Goal: Use online tool/utility: Utilize a website feature to perform a specific function

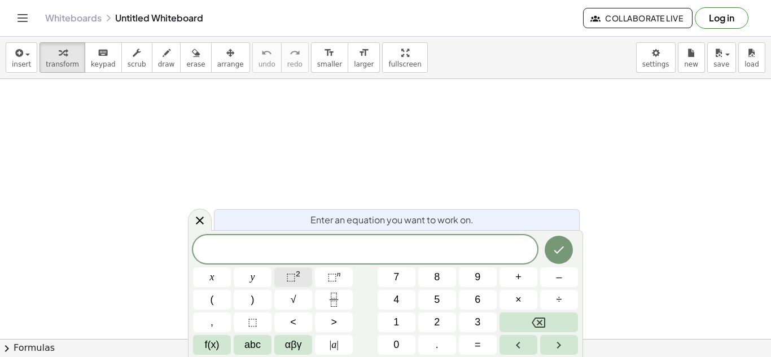
click at [296, 281] on span "⬚ 2" at bounding box center [293, 277] width 14 height 15
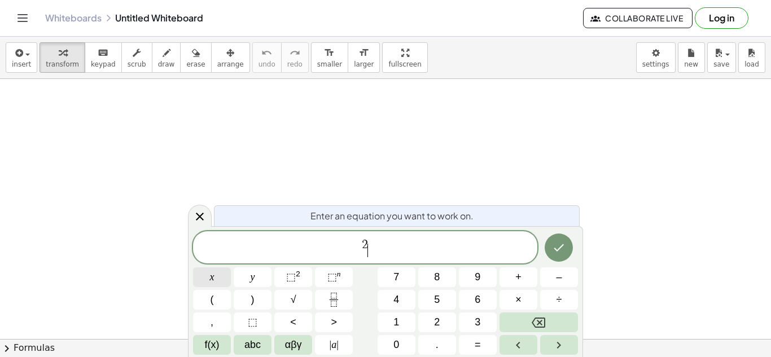
click at [216, 283] on button "x" at bounding box center [212, 277] width 38 height 20
click at [539, 319] on icon "Backspace" at bounding box center [538, 323] width 14 height 14
click at [212, 278] on span "x" at bounding box center [212, 277] width 5 height 15
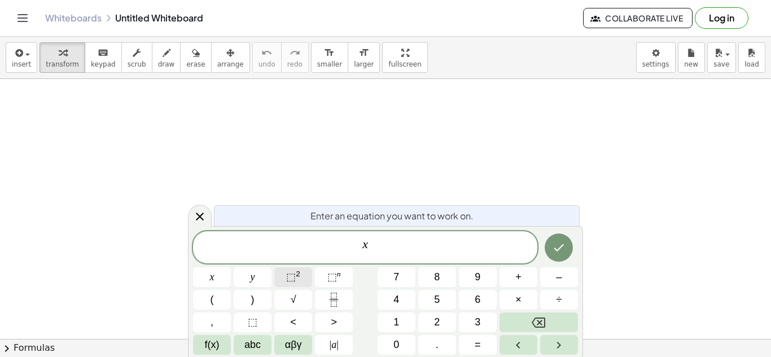
click at [299, 272] on sup "2" at bounding box center [298, 274] width 5 height 8
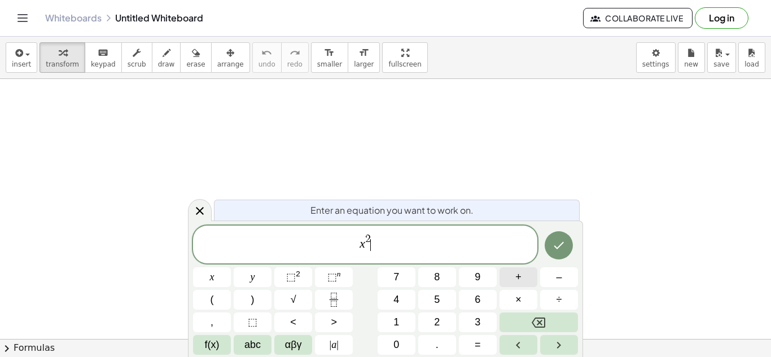
click at [521, 280] on span "+" at bounding box center [518, 277] width 6 height 15
click at [449, 278] on button "8" at bounding box center [437, 277] width 38 height 20
click at [401, 323] on button "1" at bounding box center [396, 323] width 38 height 20
click at [557, 245] on icon "Done" at bounding box center [559, 246] width 14 height 14
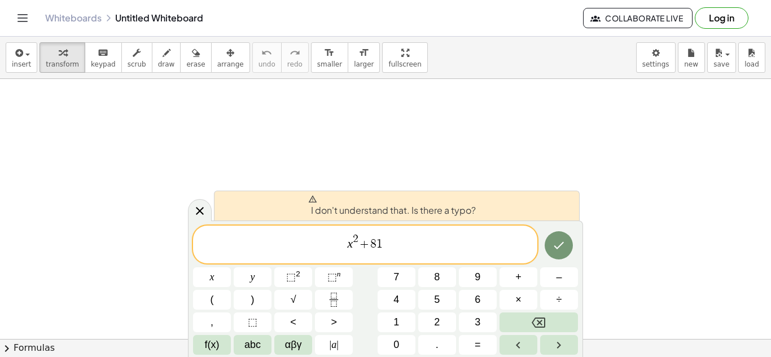
click at [447, 247] on span "x 2 + 8 1 ​" at bounding box center [365, 245] width 344 height 26
click at [484, 343] on button "=" at bounding box center [478, 345] width 38 height 20
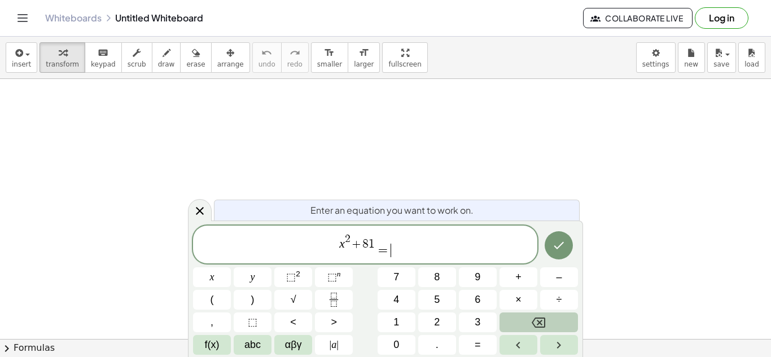
click at [542, 322] on icon "Backspace" at bounding box center [538, 323] width 14 height 14
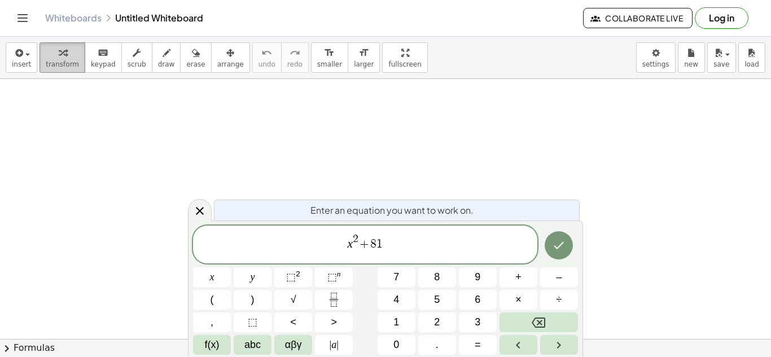
click at [63, 61] on span "transform" at bounding box center [62, 64] width 33 height 8
click at [416, 240] on span "x 2 + 8 1 ​" at bounding box center [365, 245] width 344 height 26
drag, startPoint x: 402, startPoint y: 239, endPoint x: 342, endPoint y: 228, distance: 61.3
click at [342, 228] on div "********* x 2 + 8 1" at bounding box center [365, 245] width 344 height 38
click at [14, 346] on button "chevron_right Formulas" at bounding box center [385, 348] width 771 height 18
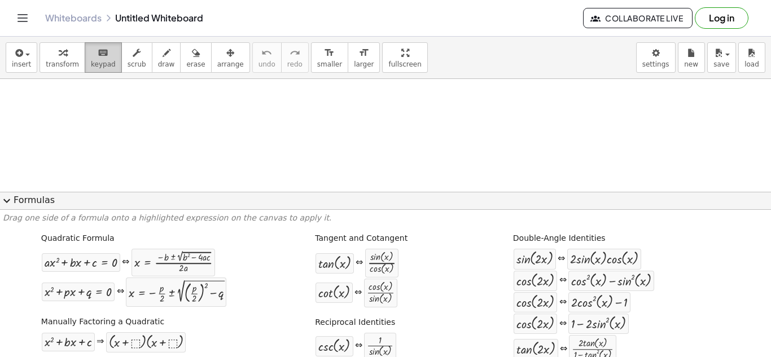
click at [98, 54] on icon "keyboard" at bounding box center [103, 53] width 11 height 14
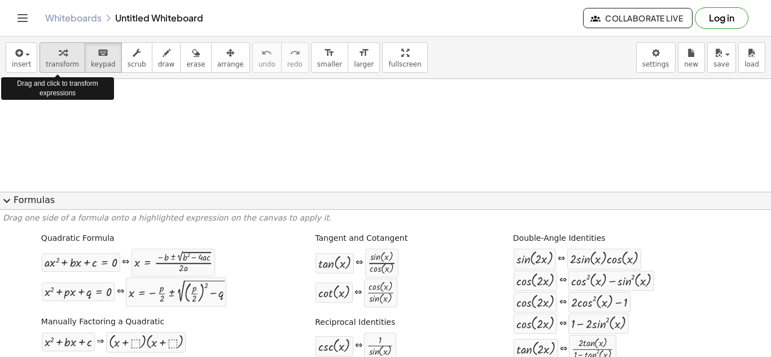
click at [66, 58] on div "button" at bounding box center [62, 53] width 33 height 14
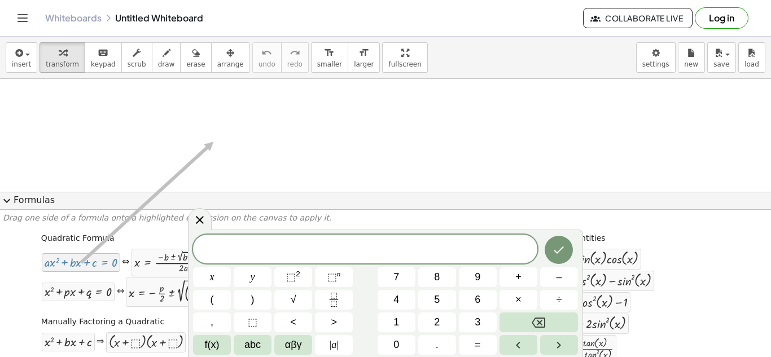
drag, startPoint x: 108, startPoint y: 263, endPoint x: 211, endPoint y: 142, distance: 159.4
click at [214, 278] on span "x" at bounding box center [212, 277] width 5 height 15
click at [296, 269] on button "⬚ 2" at bounding box center [293, 277] width 38 height 20
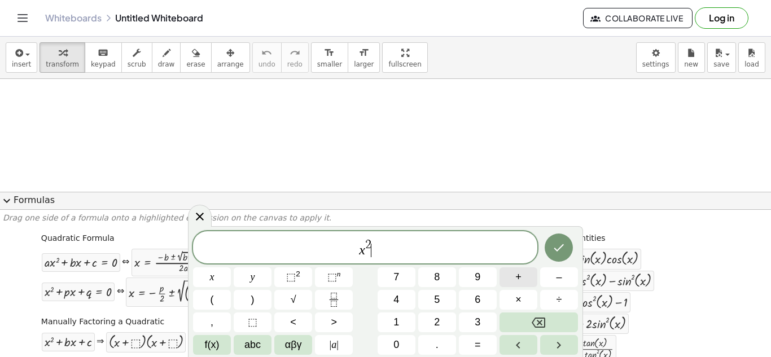
click at [520, 279] on span "+" at bounding box center [518, 277] width 6 height 15
click at [436, 270] on span "8" at bounding box center [437, 277] width 6 height 15
click at [396, 322] on span "1" at bounding box center [396, 322] width 6 height 15
click at [558, 248] on icon "Done" at bounding box center [559, 248] width 14 height 14
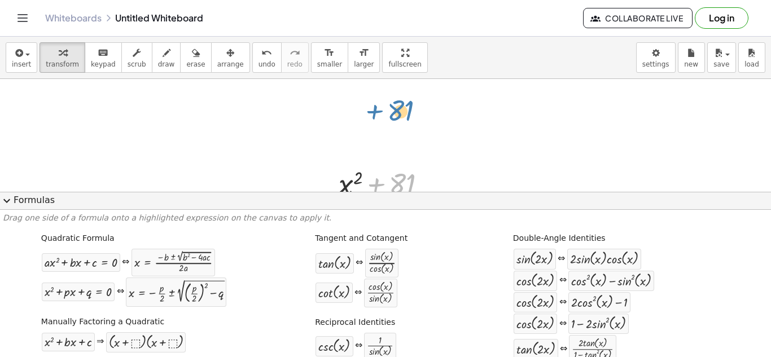
drag, startPoint x: 410, startPoint y: 182, endPoint x: 410, endPoint y: 109, distance: 72.8
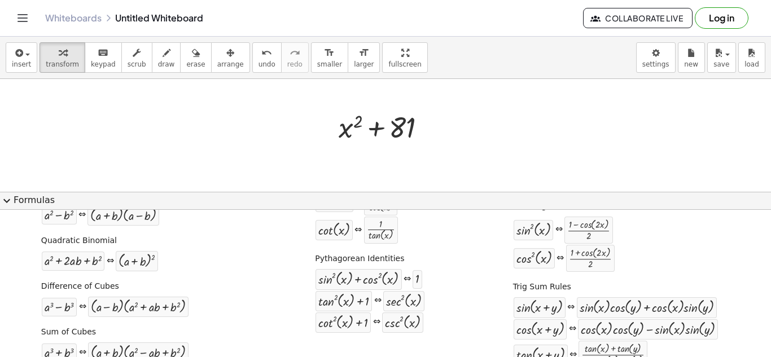
scroll to position [169, 0]
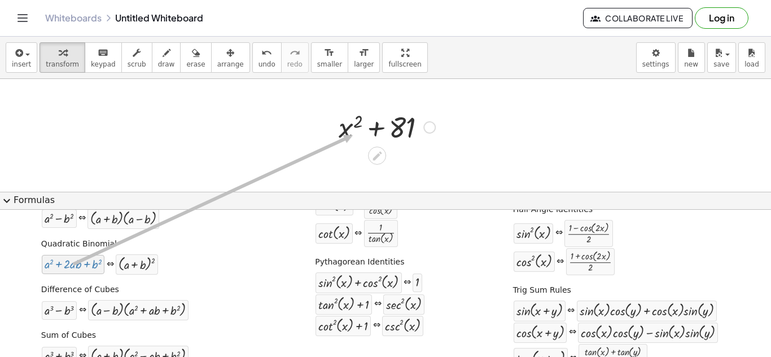
drag, startPoint x: 80, startPoint y: 266, endPoint x: 350, endPoint y: 135, distance: 300.8
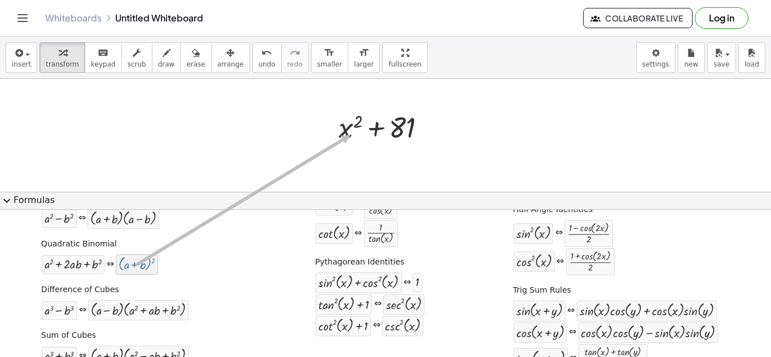
drag, startPoint x: 147, startPoint y: 264, endPoint x: 350, endPoint y: 137, distance: 239.3
drag, startPoint x: 430, startPoint y: 130, endPoint x: 125, endPoint y: 269, distance: 335.8
click at [125, 269] on div "insert select one: Math Expression Function Text Youtube Video Graphing Geometr…" at bounding box center [385, 197] width 771 height 320
drag, startPoint x: 351, startPoint y: 132, endPoint x: 364, endPoint y: 119, distance: 18.4
click at [364, 121] on div at bounding box center [387, 126] width 108 height 38
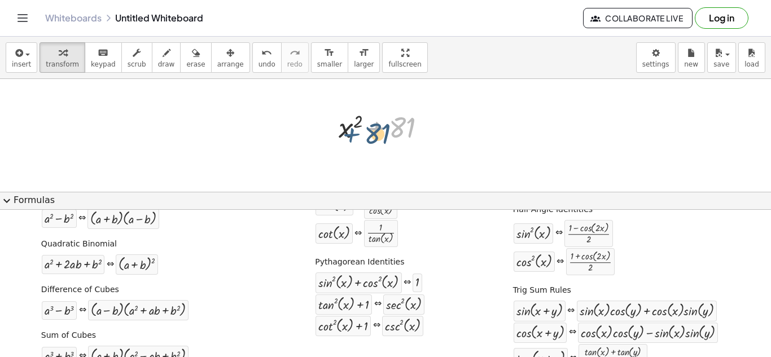
drag, startPoint x: 381, startPoint y: 138, endPoint x: 363, endPoint y: 140, distance: 18.1
click at [362, 140] on div at bounding box center [387, 126] width 108 height 38
drag, startPoint x: 427, startPoint y: 129, endPoint x: 76, endPoint y: 267, distance: 377.4
click at [76, 267] on div "insert select one: Math Expression Function Text Youtube Video Graphing Geometr…" at bounding box center [385, 197] width 771 height 320
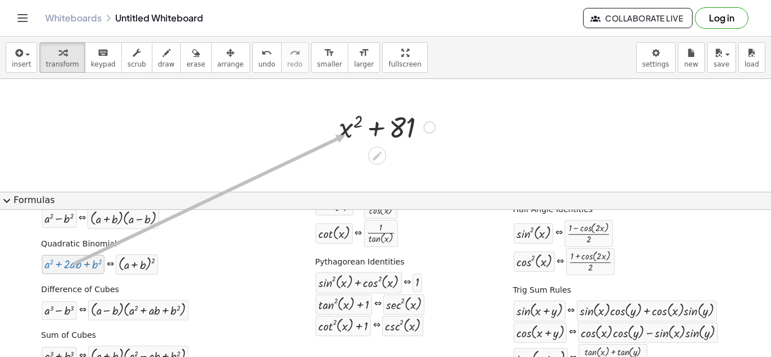
drag, startPoint x: 76, startPoint y: 267, endPoint x: 343, endPoint y: 135, distance: 298.0
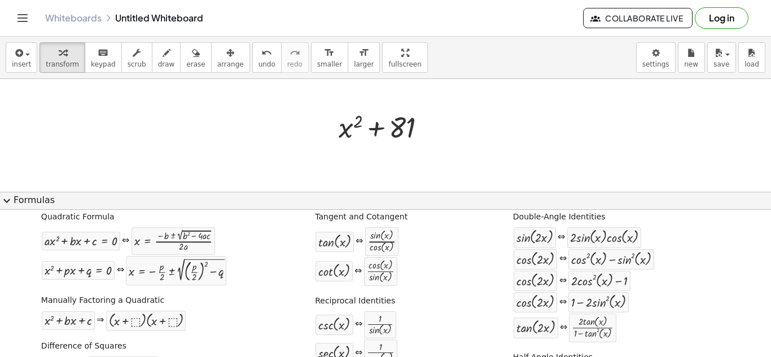
scroll to position [0, 0]
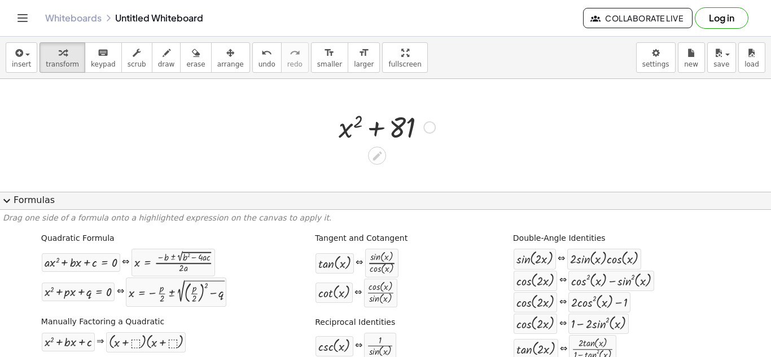
click at [375, 139] on div at bounding box center [387, 126] width 108 height 38
click at [378, 156] on icon at bounding box center [376, 155] width 9 height 9
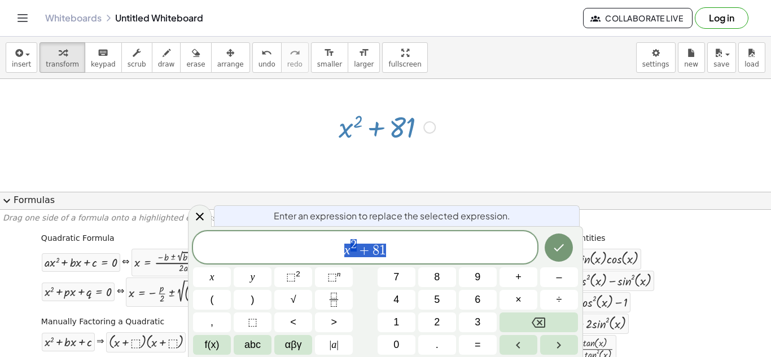
click at [481, 124] on div at bounding box center [385, 320] width 771 height 594
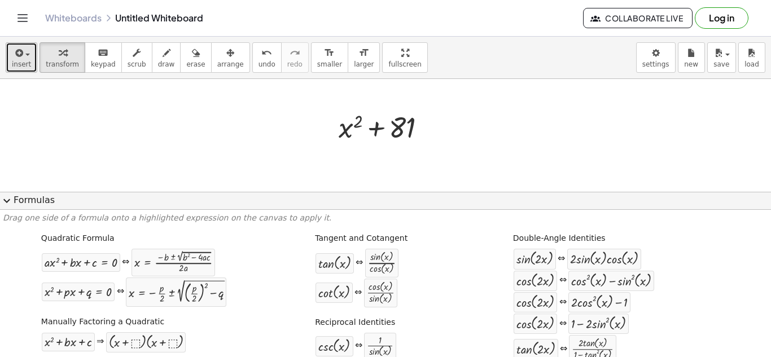
click at [24, 63] on span "insert" at bounding box center [21, 64] width 19 height 8
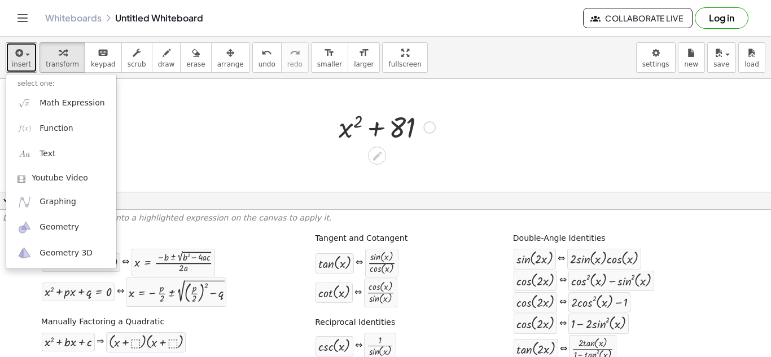
click at [367, 140] on div at bounding box center [387, 126] width 108 height 38
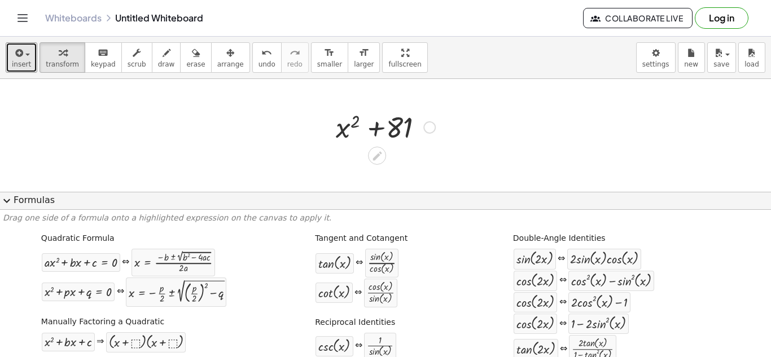
click at [377, 131] on div at bounding box center [387, 126] width 108 height 38
click at [383, 155] on icon at bounding box center [377, 156] width 12 height 12
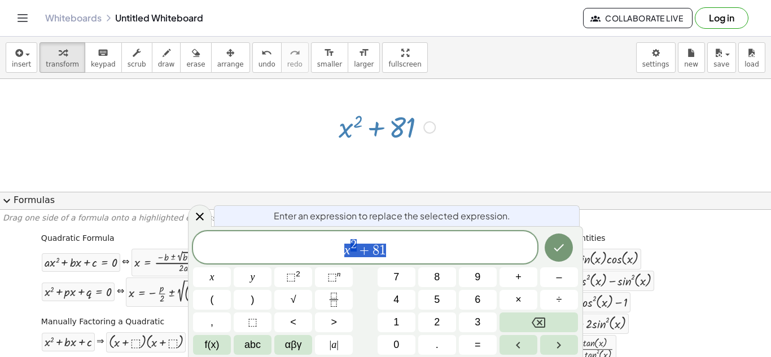
click at [413, 260] on div "x 2 + 8 1" at bounding box center [365, 247] width 344 height 32
click at [535, 326] on icon "Backspace" at bounding box center [538, 323] width 14 height 14
click at [537, 322] on icon "Backspace" at bounding box center [538, 323] width 14 height 14
click at [520, 281] on span "+" at bounding box center [518, 277] width 6 height 15
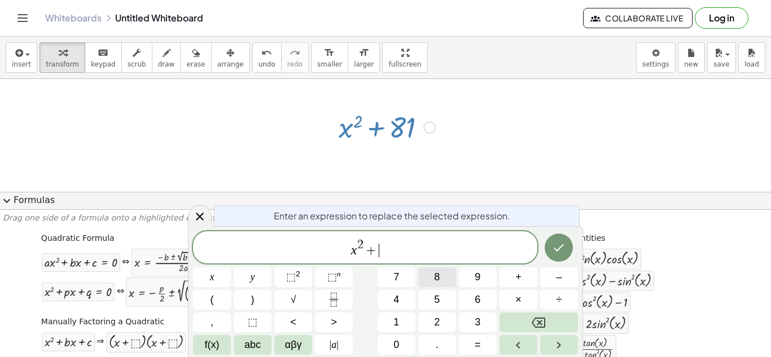
click at [443, 280] on button "8" at bounding box center [437, 277] width 38 height 20
click at [222, 279] on button "x" at bounding box center [212, 277] width 38 height 20
click at [517, 278] on span "+" at bounding box center [518, 277] width 6 height 15
click at [480, 319] on span "3" at bounding box center [477, 322] width 6 height 15
click at [482, 300] on button "6" at bounding box center [478, 300] width 38 height 20
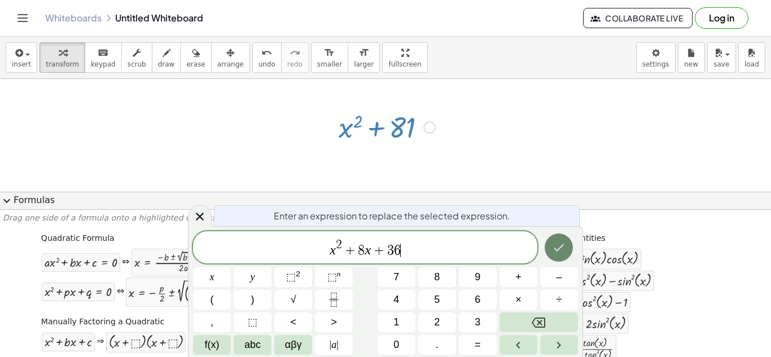
click at [567, 244] on button "Done" at bounding box center [558, 248] width 28 height 28
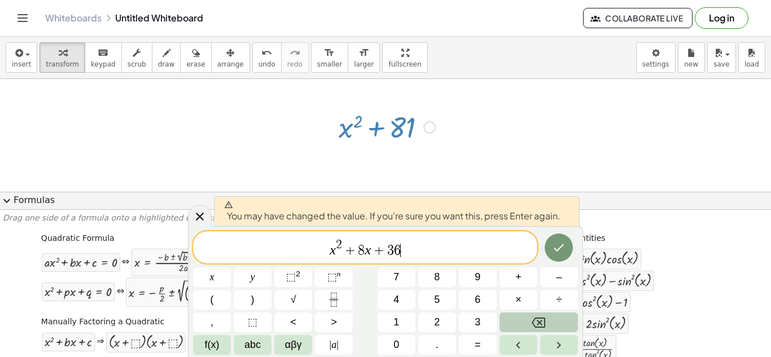
click at [555, 326] on button "Backspace" at bounding box center [538, 323] width 78 height 20
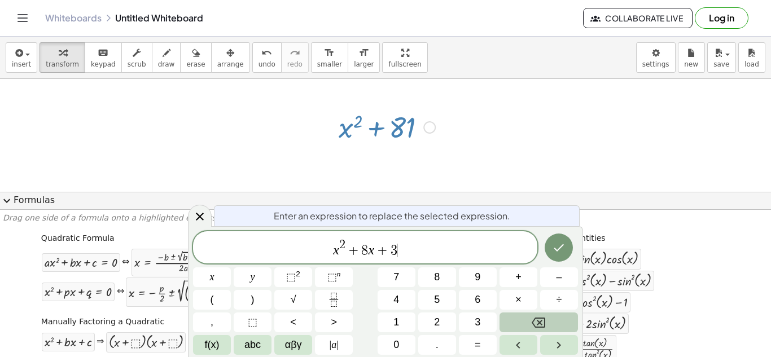
click at [553, 326] on button "Backspace" at bounding box center [538, 323] width 78 height 20
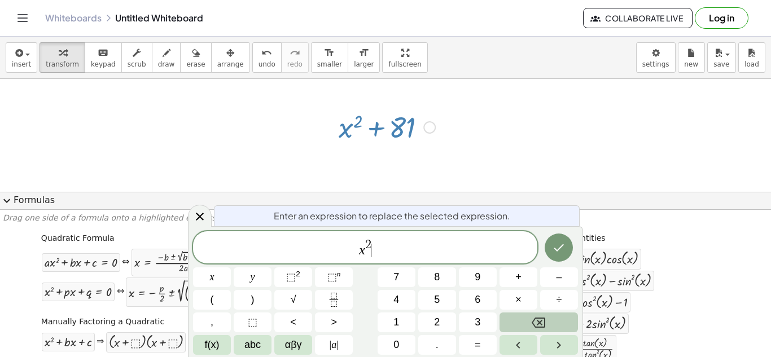
click at [553, 326] on button "Backspace" at bounding box center [538, 323] width 78 height 20
click at [523, 283] on button "+" at bounding box center [518, 277] width 38 height 20
click at [562, 318] on button "Backspace" at bounding box center [538, 323] width 78 height 20
click at [561, 318] on button "Backspace" at bounding box center [538, 323] width 78 height 20
click at [562, 318] on button "Backspace" at bounding box center [538, 323] width 78 height 20
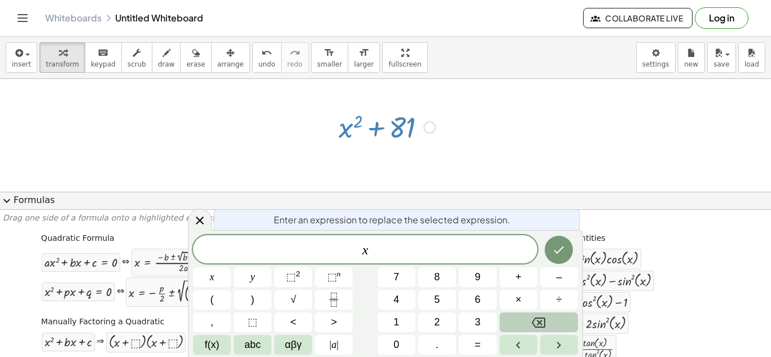
click at [560, 315] on button "Backspace" at bounding box center [538, 323] width 78 height 20
click at [201, 218] on icon at bounding box center [200, 221] width 14 height 14
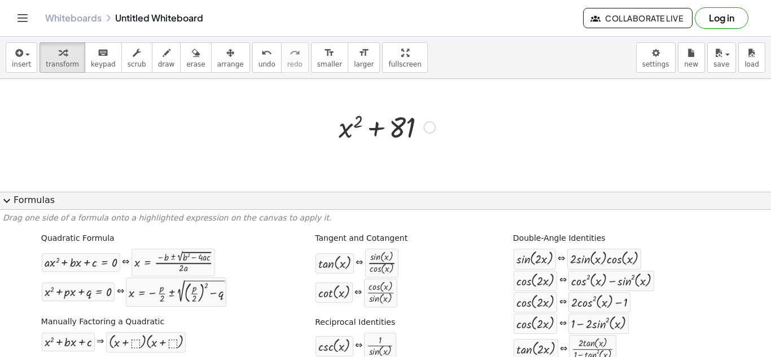
click at [388, 127] on div at bounding box center [387, 126] width 108 height 38
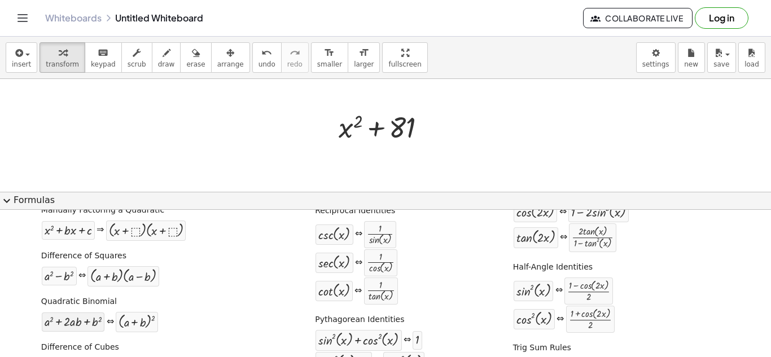
scroll to position [113, 0]
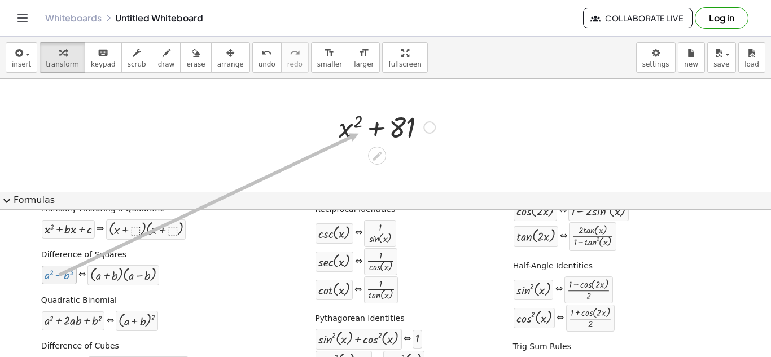
drag, startPoint x: 70, startPoint y: 274, endPoint x: 356, endPoint y: 134, distance: 318.7
drag, startPoint x: 429, startPoint y: 128, endPoint x: 53, endPoint y: 280, distance: 405.8
click at [54, 280] on div "insert select one: Math Expression Function Text Youtube Video Graphing Geometr…" at bounding box center [385, 197] width 771 height 320
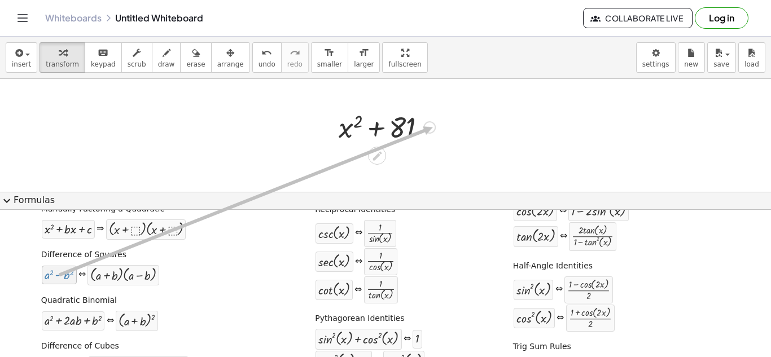
drag, startPoint x: 62, startPoint y: 278, endPoint x: 430, endPoint y: 128, distance: 397.5
click at [377, 157] on icon at bounding box center [376, 155] width 9 height 9
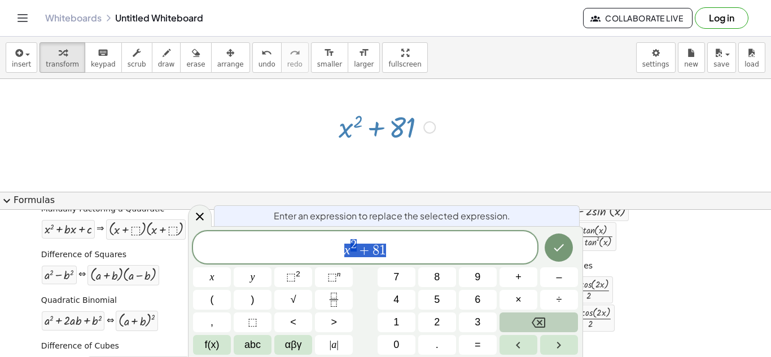
click at [560, 322] on button "Backspace" at bounding box center [538, 323] width 78 height 20
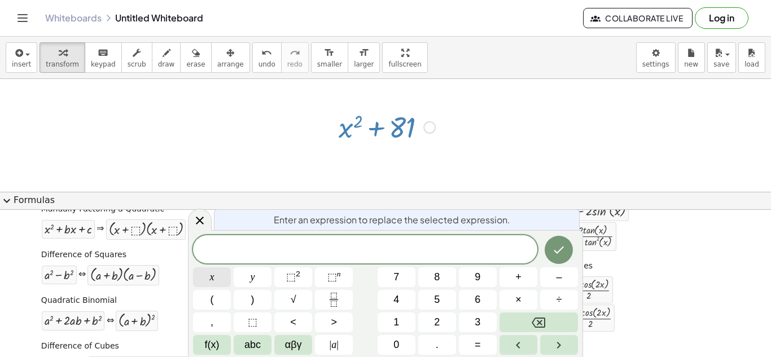
click at [217, 282] on button "x" at bounding box center [212, 277] width 38 height 20
click at [280, 276] on button "⬚ 2" at bounding box center [293, 277] width 38 height 20
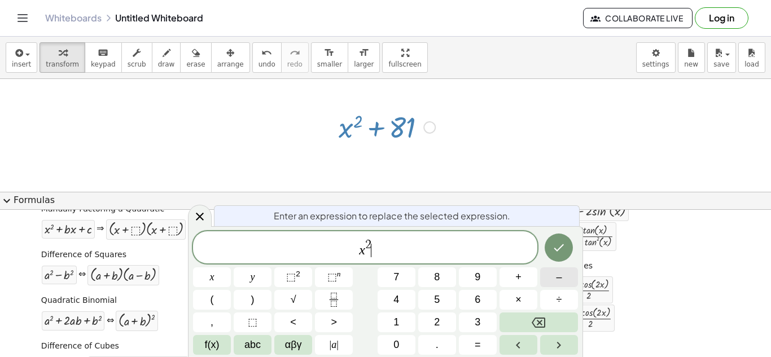
click at [569, 275] on button "–" at bounding box center [559, 277] width 38 height 20
click at [481, 322] on button "3" at bounding box center [478, 323] width 38 height 20
click at [474, 307] on button "6" at bounding box center [478, 300] width 38 height 20
click at [564, 247] on icon "Done" at bounding box center [559, 248] width 14 height 14
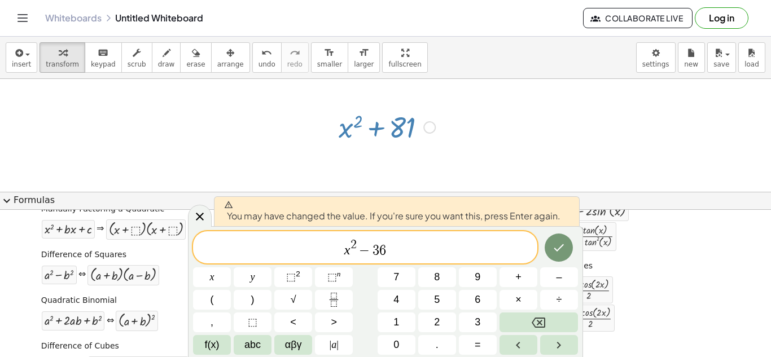
click at [413, 122] on div at bounding box center [387, 126] width 108 height 38
click at [535, 322] on icon "Backspace" at bounding box center [538, 323] width 14 height 14
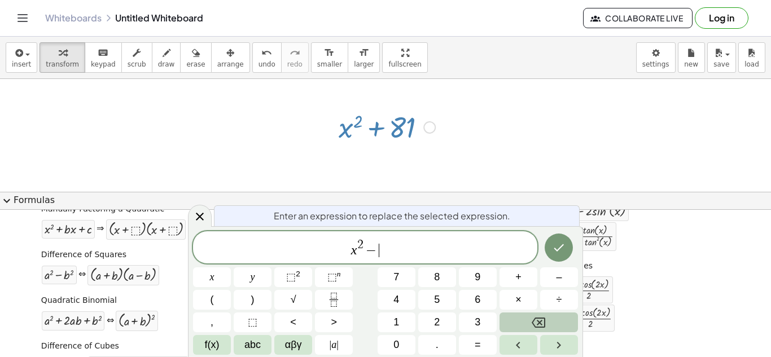
click at [535, 322] on icon "Backspace" at bounding box center [538, 323] width 14 height 14
click at [534, 322] on icon "Backspace" at bounding box center [538, 323] width 14 height 14
click at [534, 321] on icon "Backspace" at bounding box center [538, 323] width 14 height 14
click at [535, 321] on icon "Backspace" at bounding box center [538, 323] width 14 height 14
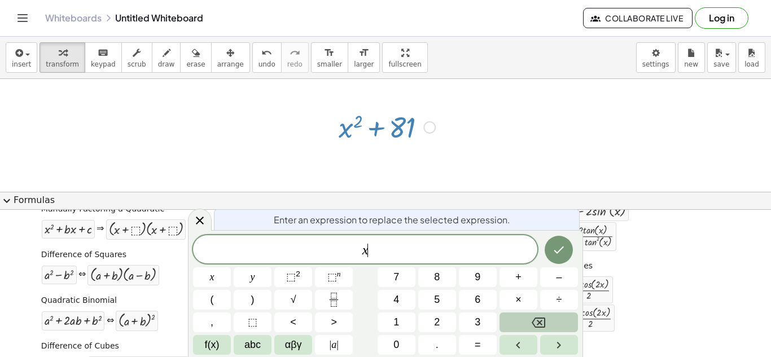
click at [535, 321] on icon "Backspace" at bounding box center [538, 323] width 14 height 14
click at [534, 321] on icon "Backspace" at bounding box center [538, 323] width 14 height 14
click at [535, 321] on icon "Backspace" at bounding box center [538, 323] width 14 height 14
click at [491, 172] on div at bounding box center [385, 320] width 771 height 594
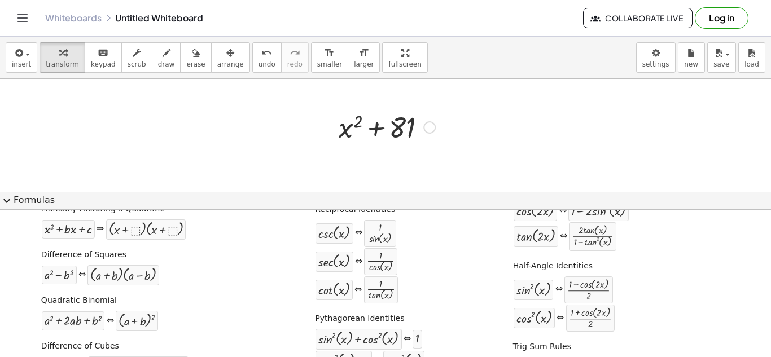
click at [385, 122] on div at bounding box center [387, 126] width 108 height 38
click at [382, 128] on div at bounding box center [387, 126] width 108 height 38
drag, startPoint x: 380, startPoint y: 129, endPoint x: 346, endPoint y: 141, distance: 35.3
click at [348, 140] on div at bounding box center [387, 126] width 108 height 38
click at [426, 125] on div at bounding box center [429, 127] width 12 height 12
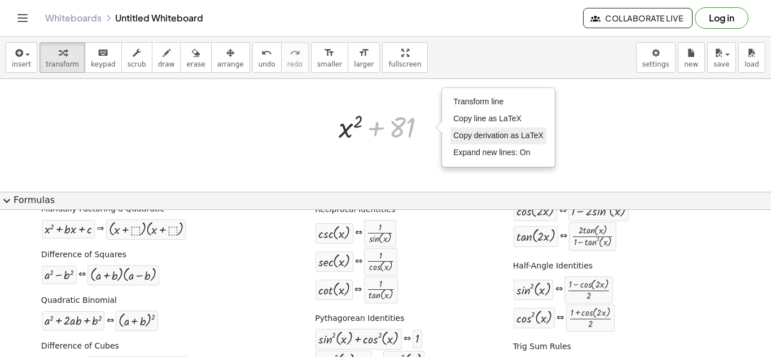
drag, startPoint x: 383, startPoint y: 120, endPoint x: 496, endPoint y: 138, distance: 115.4
click at [443, 137] on div "+ 81 + x 2 + 81 Transform line Copy line as LaTeX Copy derivation as LaTeX Expa…" at bounding box center [383, 126] width 122 height 44
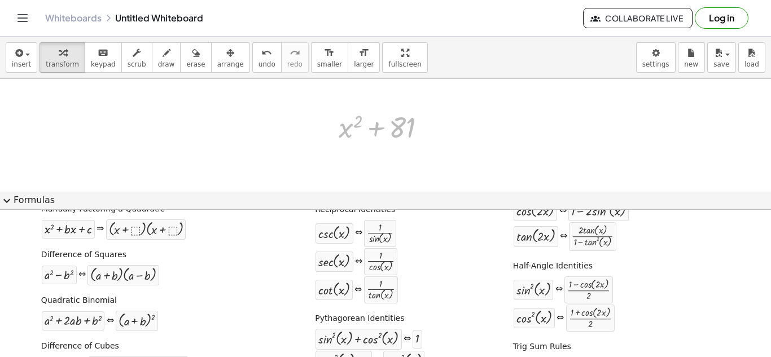
drag, startPoint x: 350, startPoint y: 126, endPoint x: 317, endPoint y: 274, distance: 151.5
click at [318, 274] on div "insert select one: Math Expression Function Text Youtube Video Graphing Geometr…" at bounding box center [385, 197] width 771 height 320
click at [385, 158] on div at bounding box center [377, 156] width 18 height 18
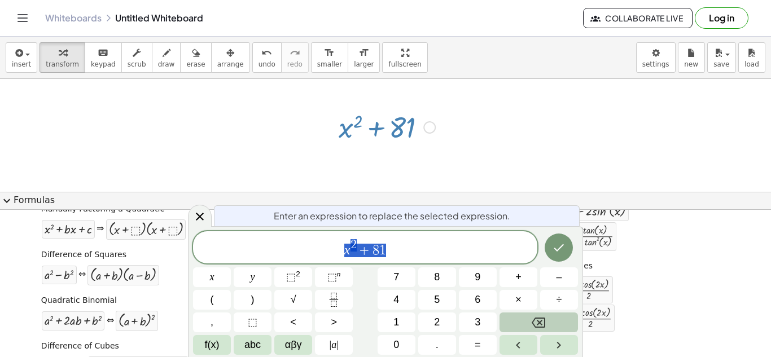
click at [549, 321] on button "Backspace" at bounding box center [538, 323] width 78 height 20
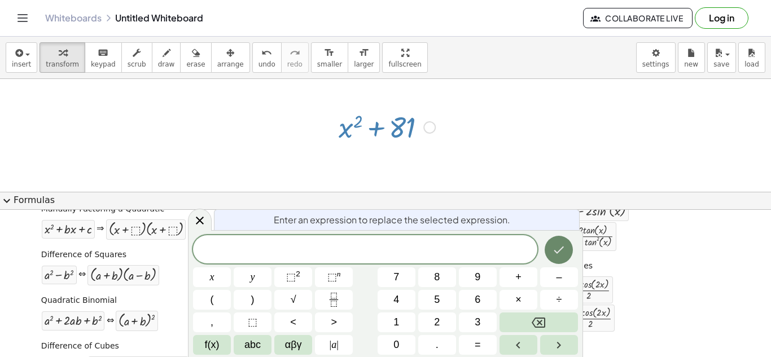
click at [557, 250] on icon "Done" at bounding box center [559, 250] width 14 height 14
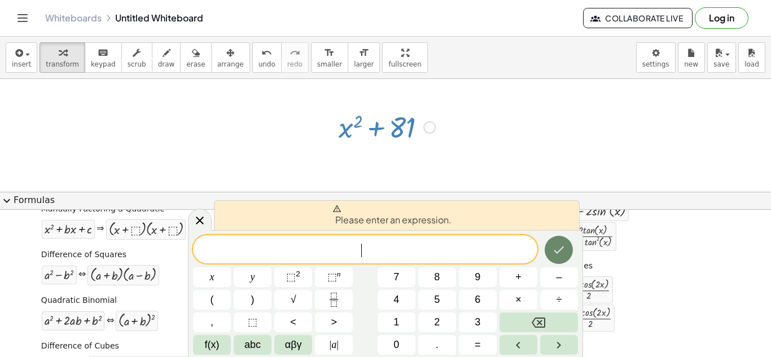
click at [557, 250] on icon "Done" at bounding box center [559, 250] width 14 height 14
click at [556, 250] on icon "Done" at bounding box center [559, 250] width 14 height 14
click at [204, 214] on icon at bounding box center [200, 221] width 14 height 14
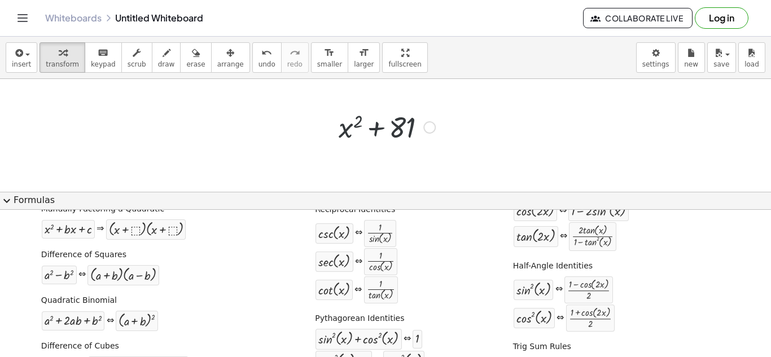
click at [477, 140] on div at bounding box center [385, 320] width 771 height 594
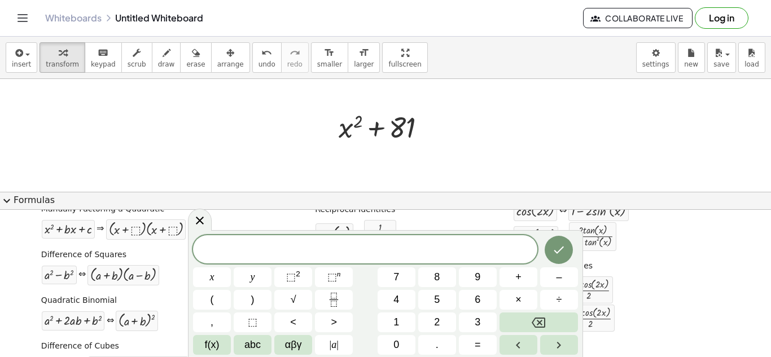
drag, startPoint x: 493, startPoint y: 132, endPoint x: 504, endPoint y: 116, distance: 19.4
click at [493, 131] on div at bounding box center [385, 320] width 771 height 594
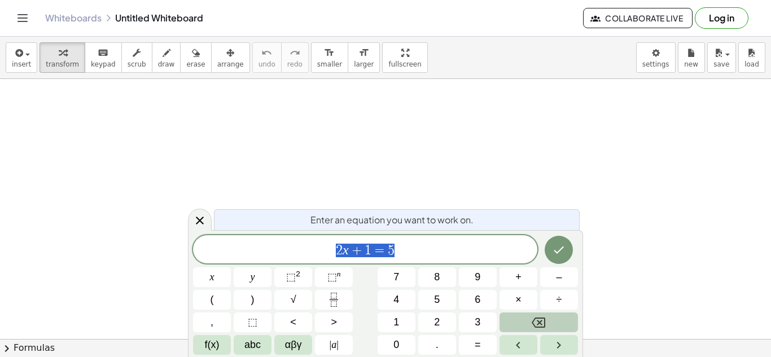
click at [540, 319] on icon "Backspace" at bounding box center [538, 323] width 14 height 14
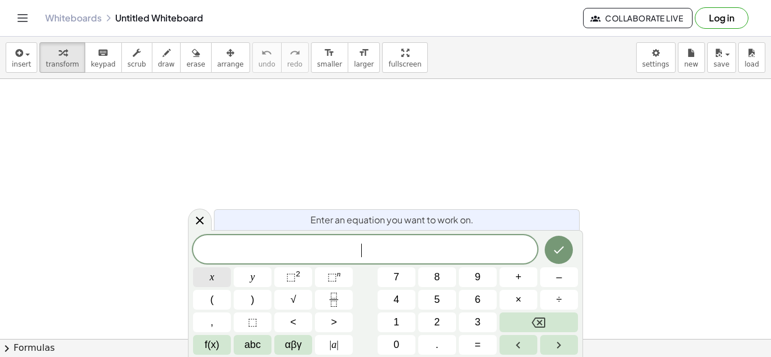
click at [211, 278] on span "x" at bounding box center [212, 277] width 5 height 15
click at [293, 271] on span "⬚" at bounding box center [291, 276] width 10 height 11
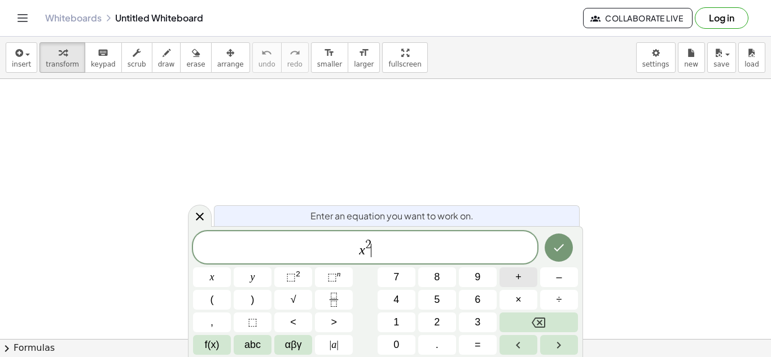
click at [522, 282] on button "+" at bounding box center [518, 277] width 38 height 20
click at [395, 318] on span "1" at bounding box center [396, 322] width 6 height 15
click at [396, 339] on span "0" at bounding box center [396, 344] width 6 height 15
click at [214, 277] on button "x" at bounding box center [212, 277] width 38 height 20
click at [518, 279] on span "+" at bounding box center [518, 277] width 6 height 15
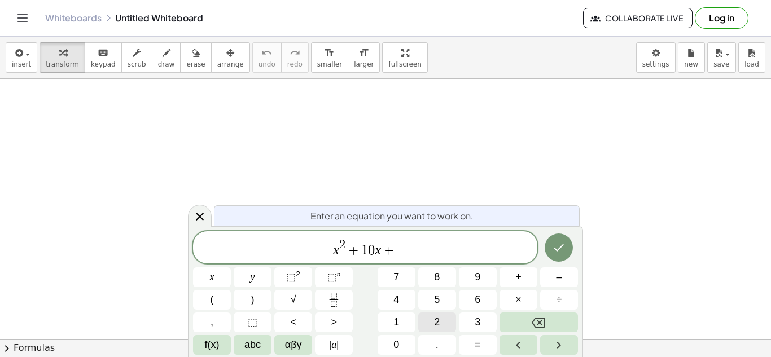
click at [437, 321] on span "2" at bounding box center [437, 322] width 6 height 15
click at [407, 319] on button "1" at bounding box center [396, 323] width 38 height 20
click at [560, 249] on icon "Done" at bounding box center [559, 247] width 10 height 7
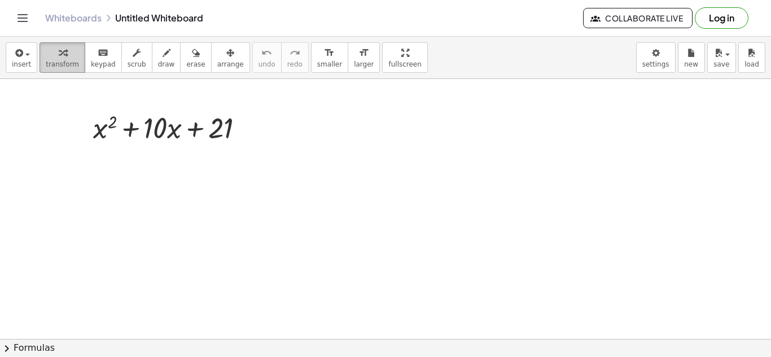
click at [59, 55] on icon "button" at bounding box center [63, 53] width 8 height 14
click at [55, 349] on button "chevron_right Formulas" at bounding box center [385, 348] width 771 height 18
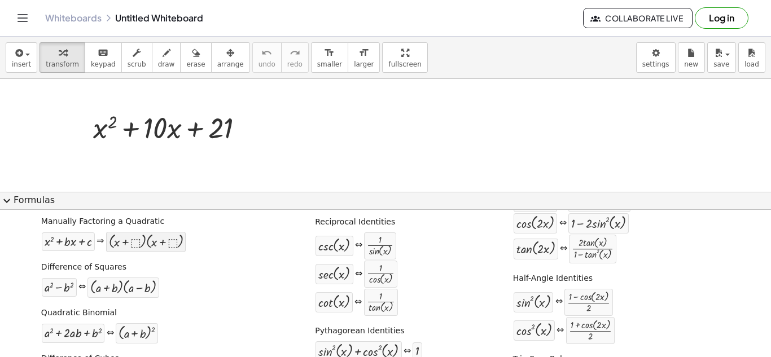
scroll to position [113, 0]
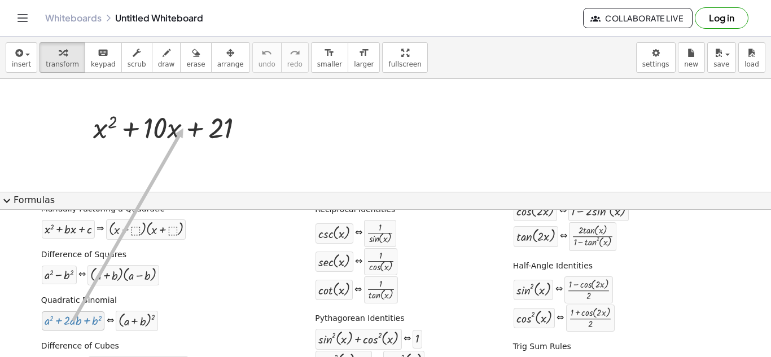
drag, startPoint x: 72, startPoint y: 324, endPoint x: 179, endPoint y: 129, distance: 221.9
drag, startPoint x: 244, startPoint y: 127, endPoint x: 135, endPoint y: 320, distance: 222.0
click at [135, 320] on div "insert select one: Math Expression Function Text Youtube Video Graphing Geometr…" at bounding box center [385, 197] width 771 height 320
drag, startPoint x: 249, startPoint y: 126, endPoint x: 224, endPoint y: 160, distance: 41.5
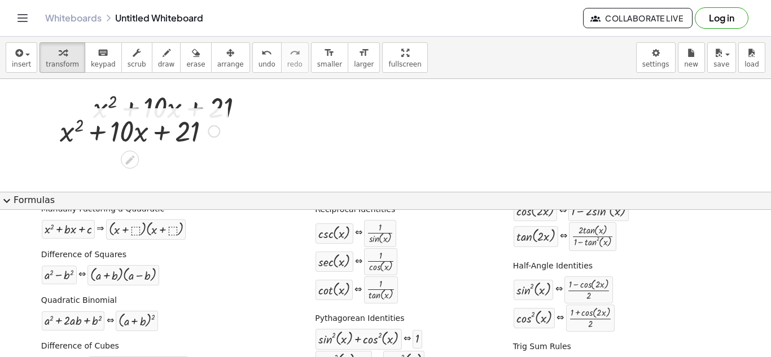
scroll to position [0, 0]
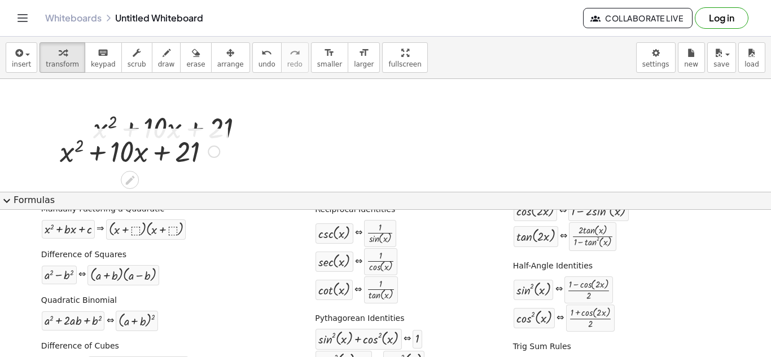
click at [184, 158] on div at bounding box center [139, 150] width 171 height 38
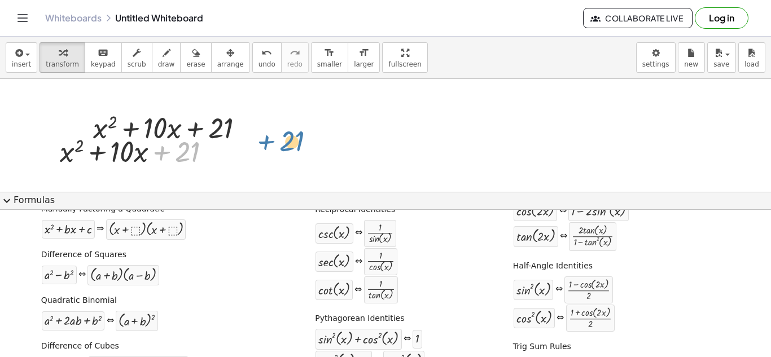
drag, startPoint x: 184, startPoint y: 131, endPoint x: 388, endPoint y: 98, distance: 206.4
click at [388, 98] on div "+ x 2 + · 10 · x + 21 + x 2 + · 10 · x + 21 + 21 + x 2 + · 10 · x + 21" at bounding box center [385, 248] width 771 height 338
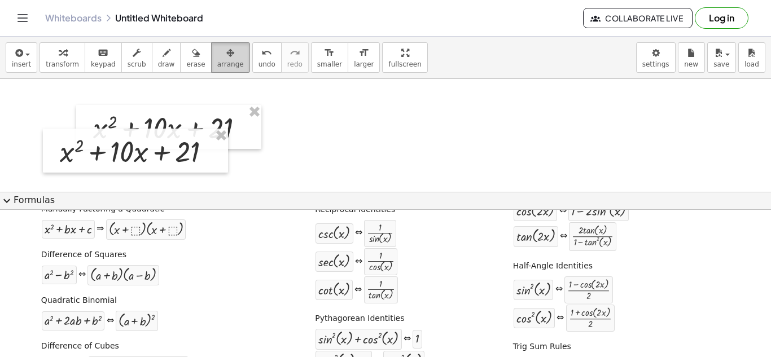
click at [226, 55] on icon "button" at bounding box center [230, 53] width 8 height 14
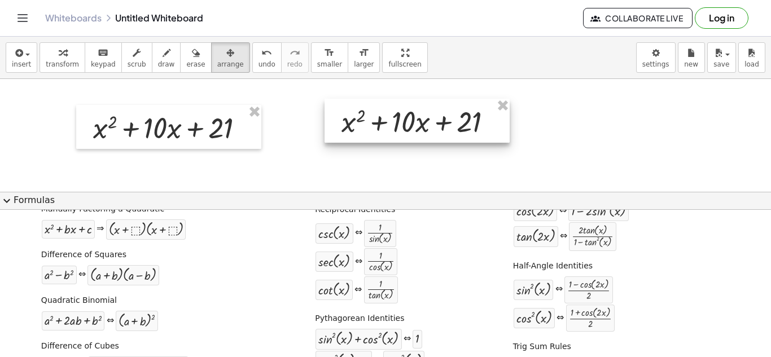
drag, startPoint x: 163, startPoint y: 141, endPoint x: 435, endPoint y: 113, distance: 273.3
click at [434, 113] on div at bounding box center [416, 121] width 185 height 44
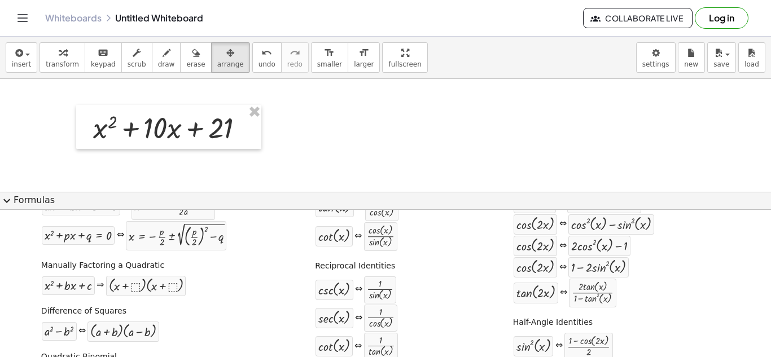
scroll to position [113, 0]
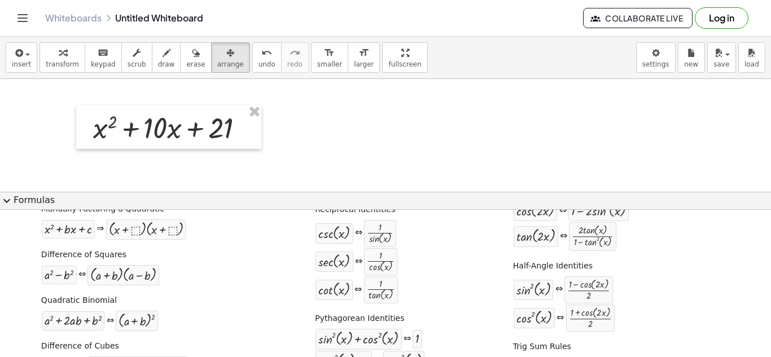
drag, startPoint x: 358, startPoint y: 140, endPoint x: 344, endPoint y: 130, distance: 17.1
click at [357, 140] on div at bounding box center [385, 248] width 771 height 338
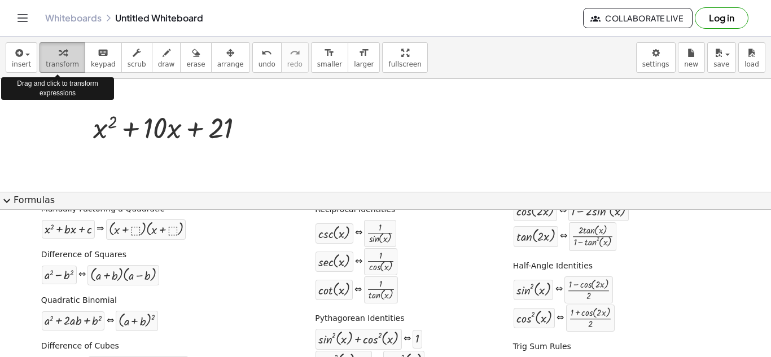
click at [50, 62] on span "transform" at bounding box center [62, 64] width 33 height 8
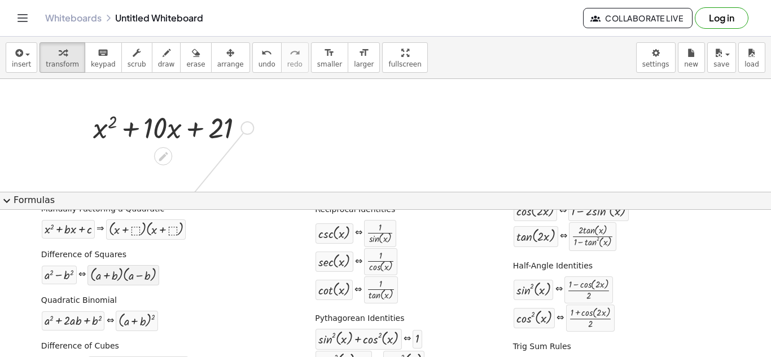
drag, startPoint x: 248, startPoint y: 128, endPoint x: 126, endPoint y: 278, distance: 193.7
click at [126, 278] on div "insert select one: Math Expression Function Text Youtube Video Graphing Geometr…" at bounding box center [385, 197] width 771 height 320
drag, startPoint x: 128, startPoint y: 278, endPoint x: 245, endPoint y: 126, distance: 191.4
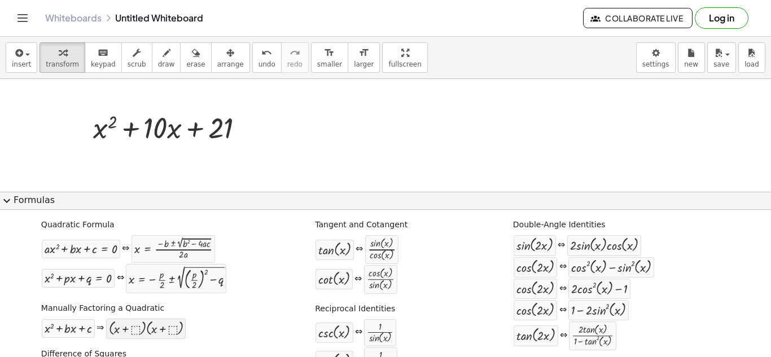
scroll to position [0, 0]
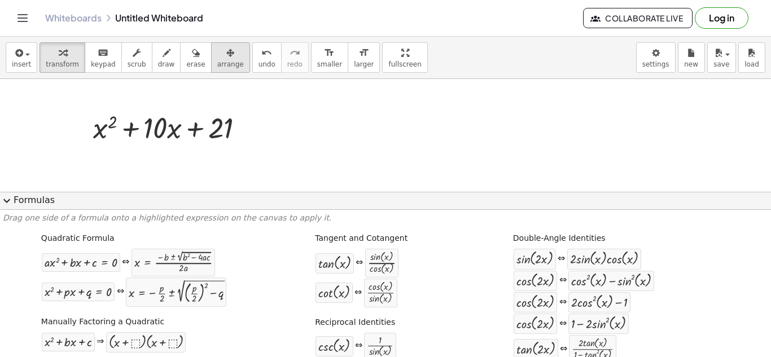
click at [219, 54] on div "button" at bounding box center [230, 53] width 27 height 14
